Goal: Find specific page/section: Find specific page/section

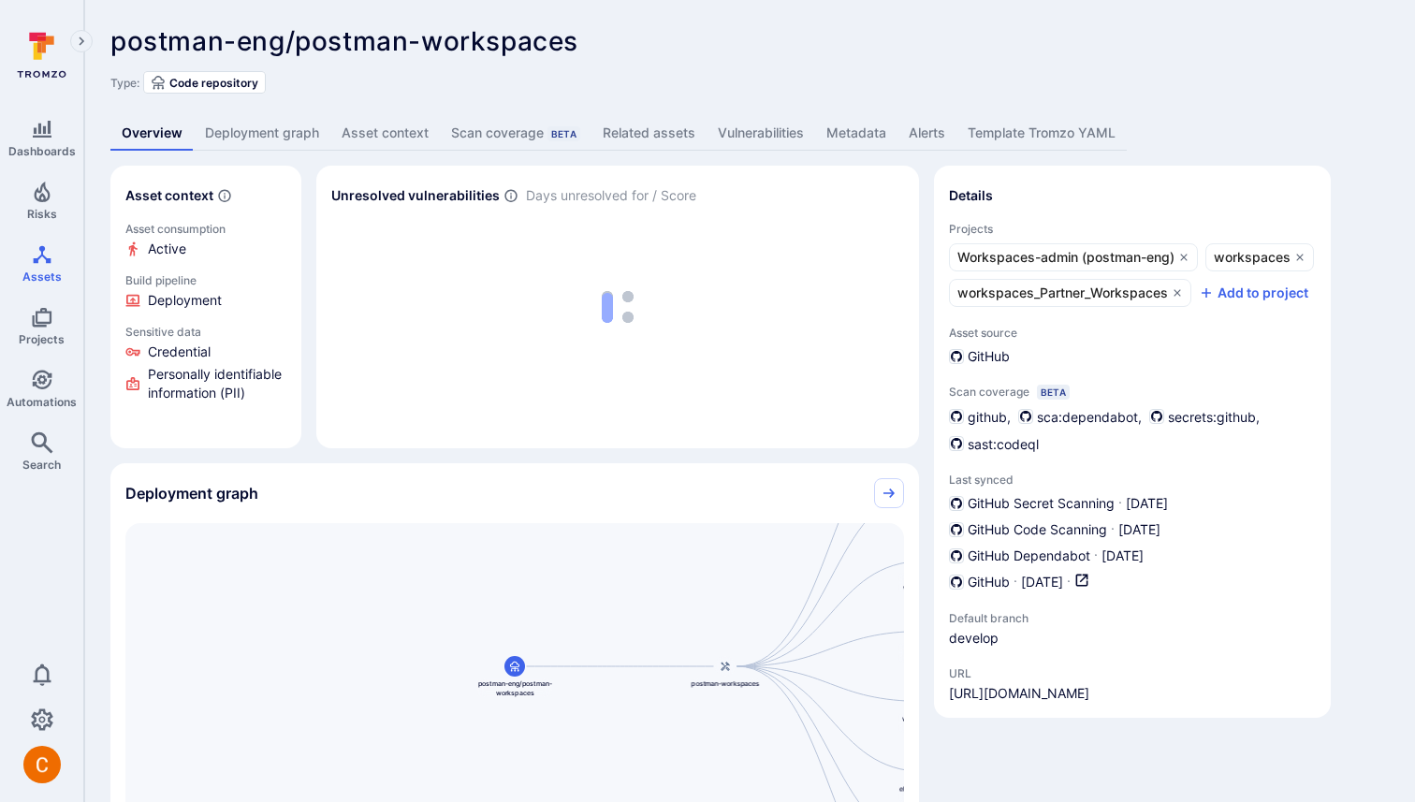
click at [259, 124] on link "Deployment graph" at bounding box center [262, 133] width 137 height 35
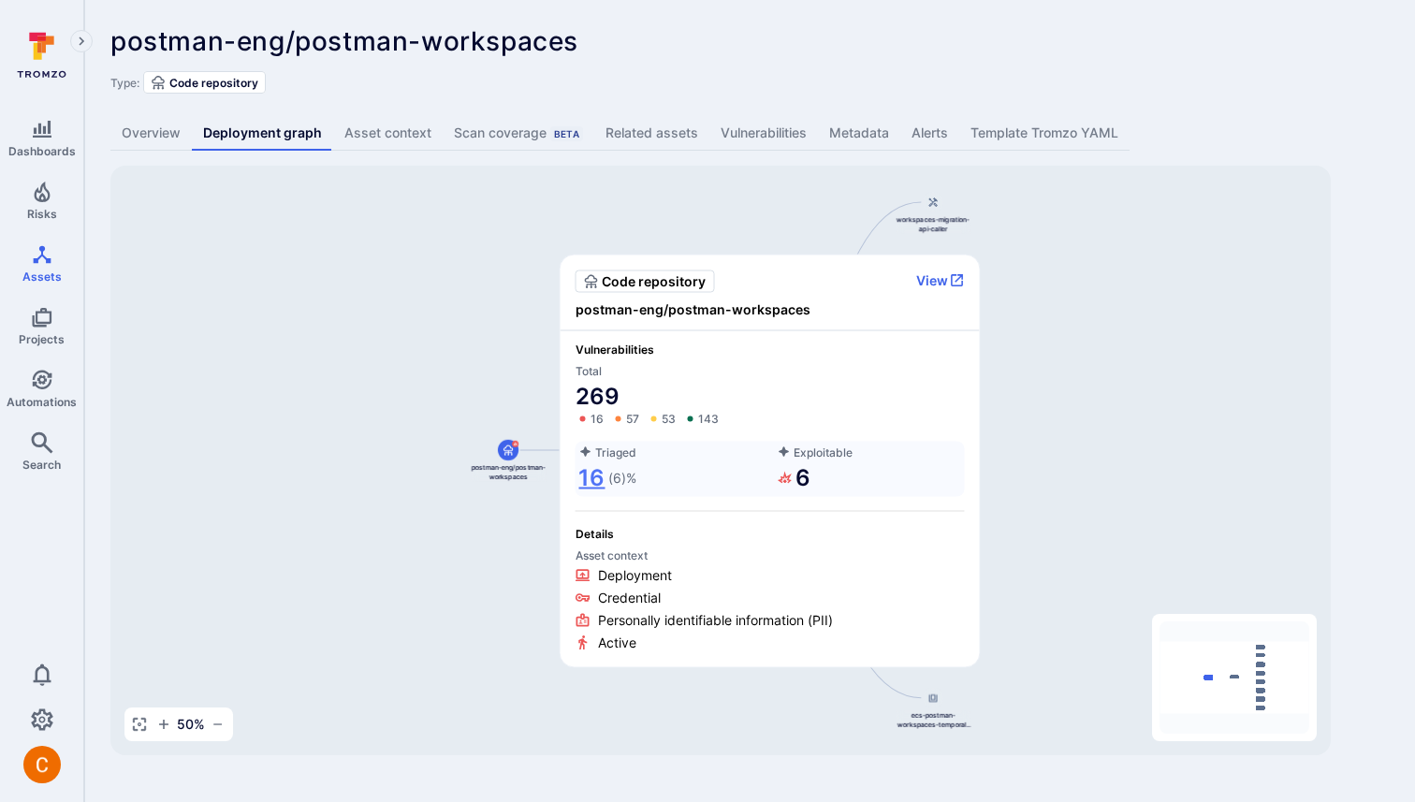
click at [597, 478] on link "16" at bounding box center [591, 477] width 26 height 30
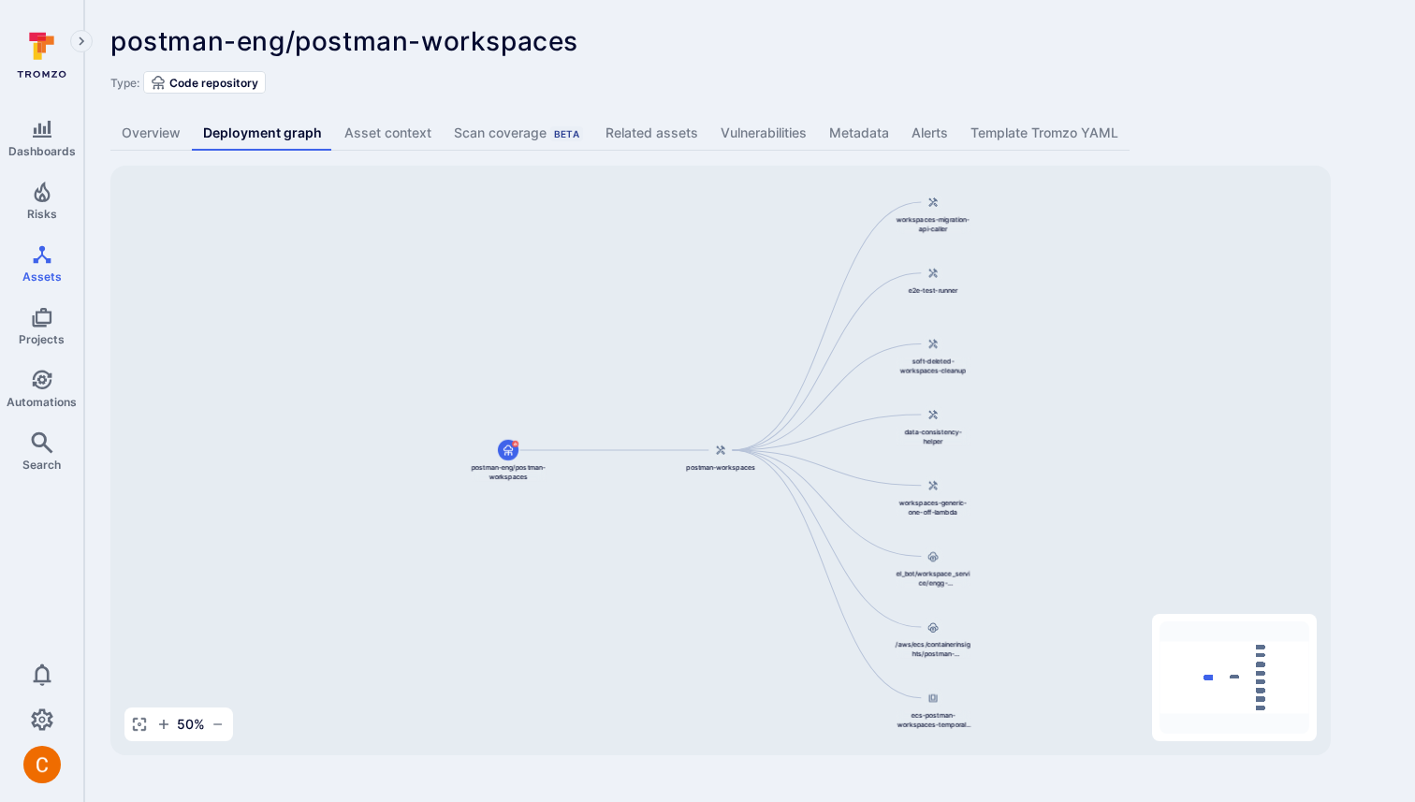
click at [795, 475] on body "Dashboards Risks Assets Projects Automations Search 0 Assets Assets Pull reques…" at bounding box center [707, 401] width 1415 height 802
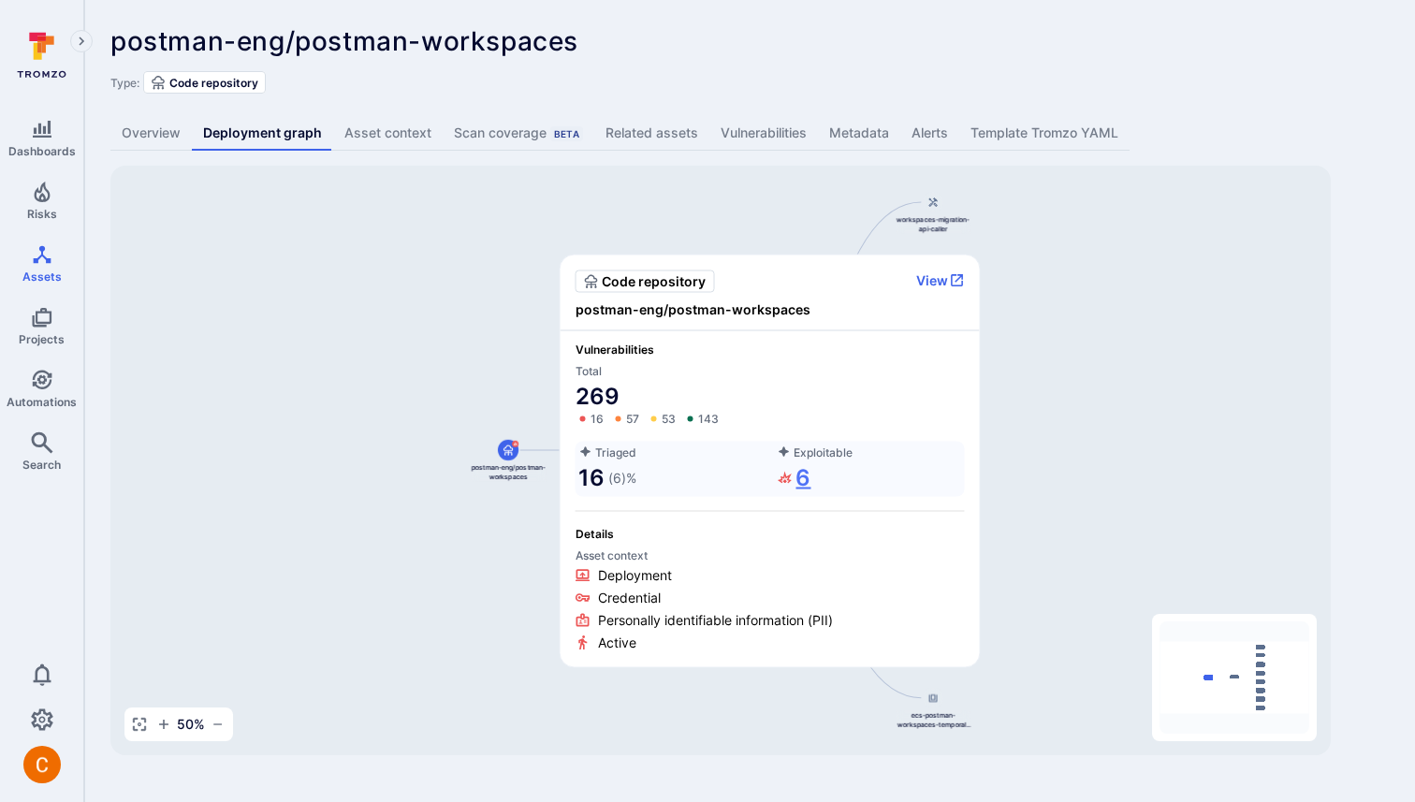
click at [801, 473] on link "6" at bounding box center [795, 477] width 34 height 30
